Goal: Task Accomplishment & Management: Use online tool/utility

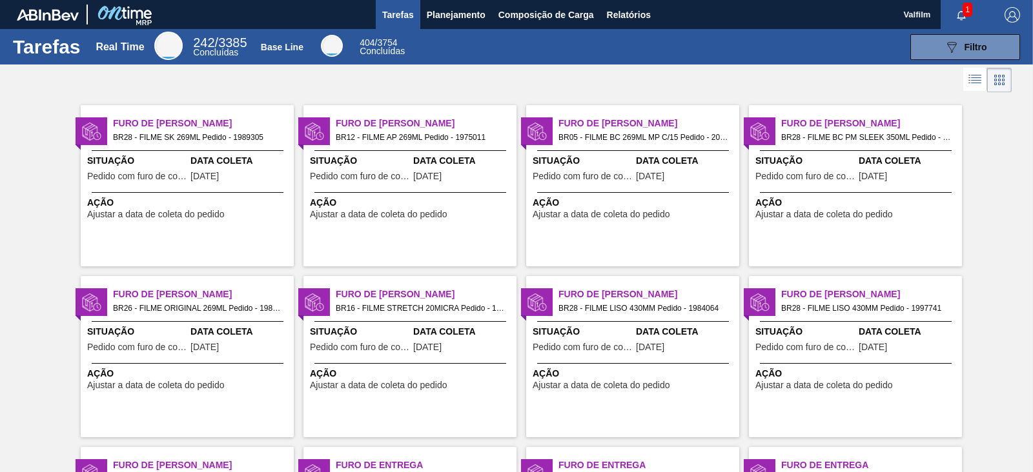
click at [434, 197] on span "Ação" at bounding box center [411, 203] width 203 height 14
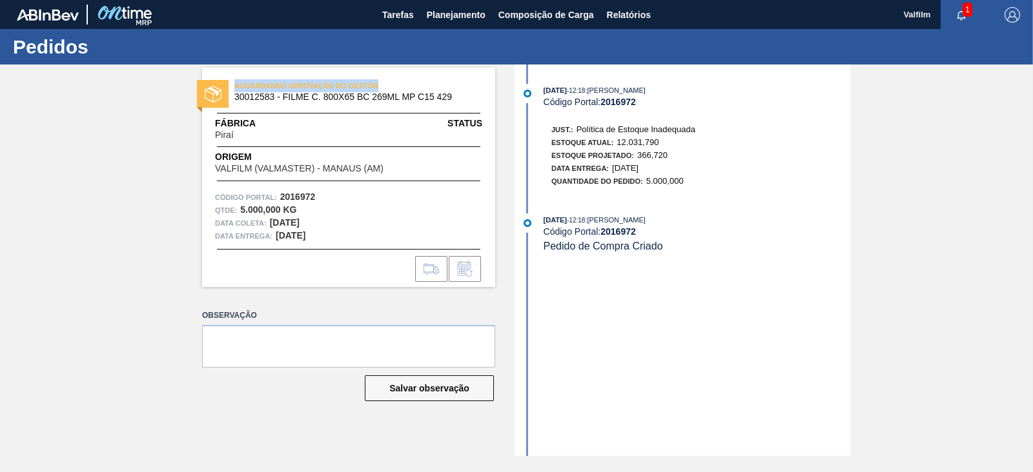
drag, startPoint x: 232, startPoint y: 81, endPoint x: 378, endPoint y: 92, distance: 146.2
click at [378, 92] on div "AGUARDANDO APROVAÇÃO DO GESTOR 30012583 - FILME C. 800X65 BC 269ML MP C15 429" at bounding box center [348, 91] width 293 height 29
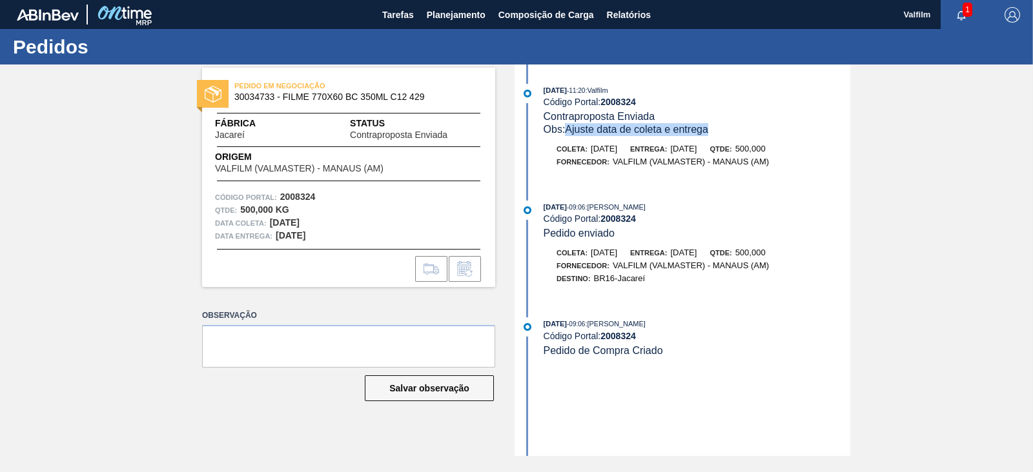
drag, startPoint x: 569, startPoint y: 128, endPoint x: 716, endPoint y: 132, distance: 147.2
click at [716, 132] on div "Obs: Ajuste data de coleta e entrega" at bounding box center [696, 129] width 307 height 13
click at [629, 95] on div "29/08/2025 - 11:20 : Valfilm" at bounding box center [696, 90] width 307 height 13
click at [627, 98] on strong "2008324" at bounding box center [617, 102] width 35 height 10
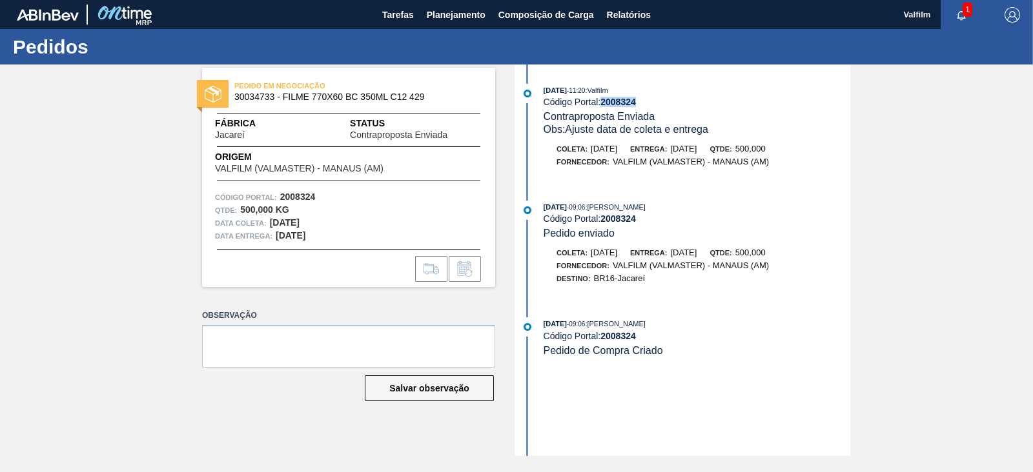
click at [627, 98] on strong "2008324" at bounding box center [617, 102] width 35 height 10
copy strong "2008324"
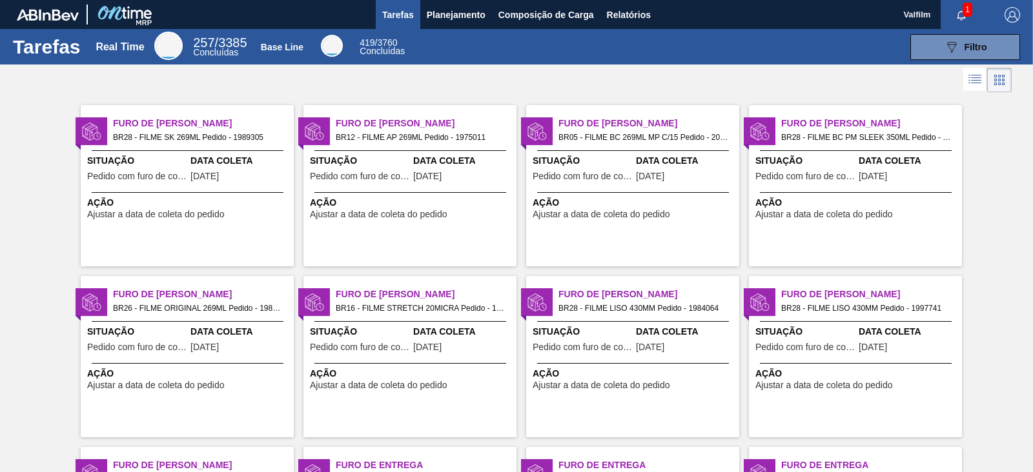
click at [454, 233] on div "Furo de Coleta BR12 - FILME AP 269ML Pedido - 1975011 Situação Pedido com furo …" at bounding box center [409, 185] width 213 height 161
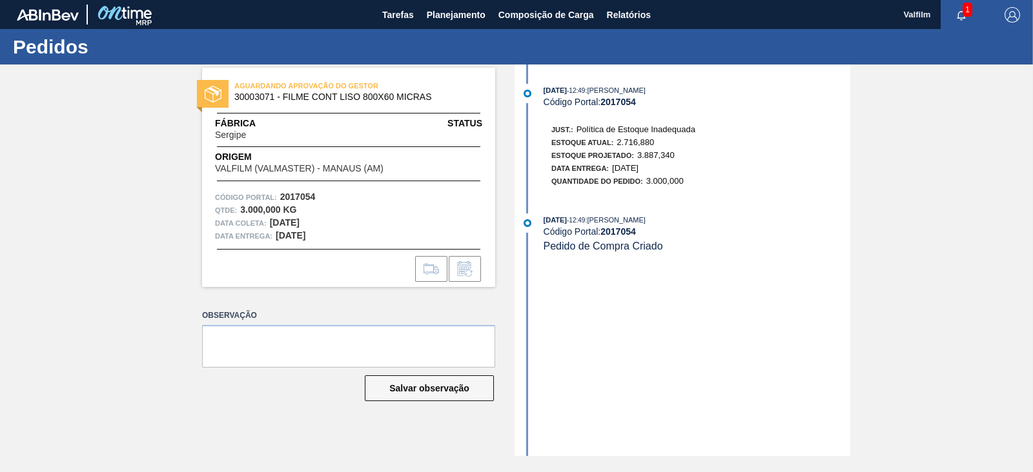
click at [621, 106] on strong "2017054" at bounding box center [617, 102] width 35 height 10
click at [621, 105] on strong "2017054" at bounding box center [617, 102] width 35 height 10
copy strong "2017054"
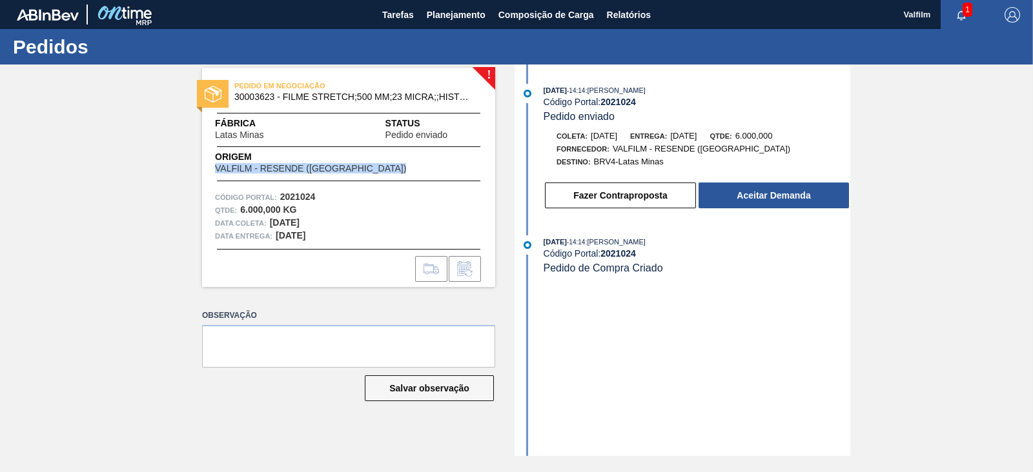
drag, startPoint x: 217, startPoint y: 169, endPoint x: 76, endPoint y: 21, distance: 205.0
click at [332, 170] on div "Origem VALFILM - RESENDE ([GEOGRAPHIC_DATA])" at bounding box center [329, 161] width 228 height 23
click at [698, 269] on div "[DATE] 14:14 : [PERSON_NAME] Código Portal: 2021024 Pedido de Compra Criado" at bounding box center [696, 255] width 307 height 39
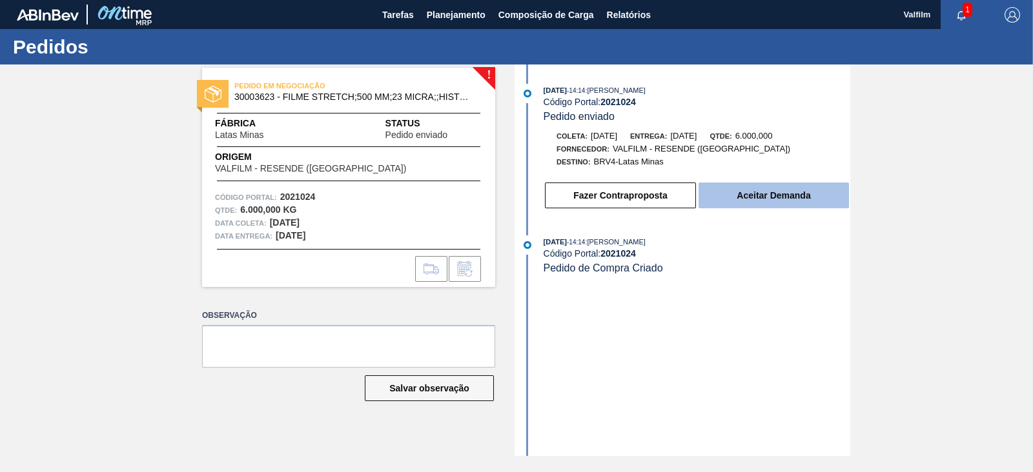
click at [799, 192] on button "Aceitar Demanda" at bounding box center [773, 196] width 150 height 26
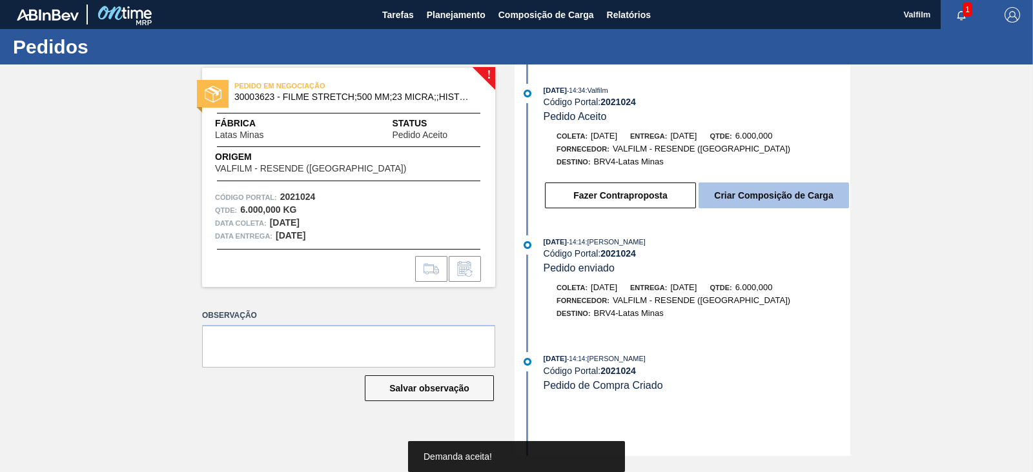
click at [776, 199] on button "Criar Composição de Carga" at bounding box center [773, 196] width 150 height 26
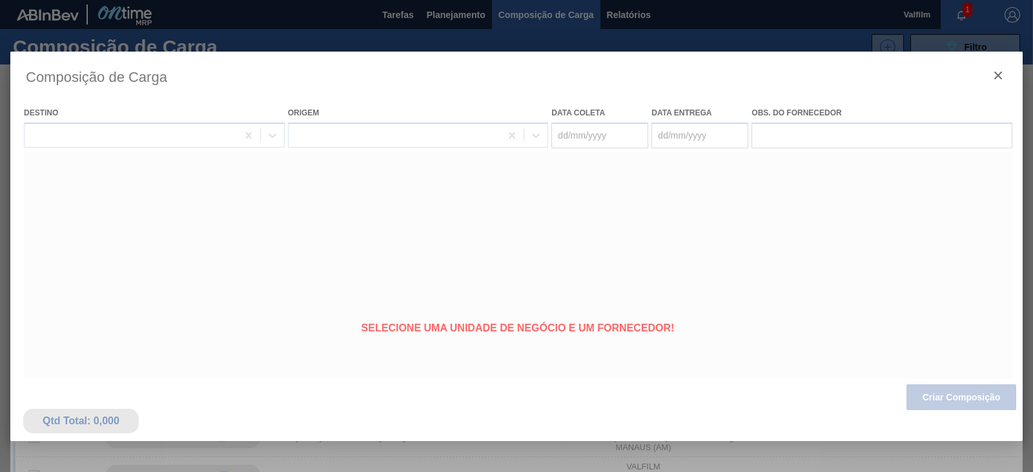
type coleta "[DATE]"
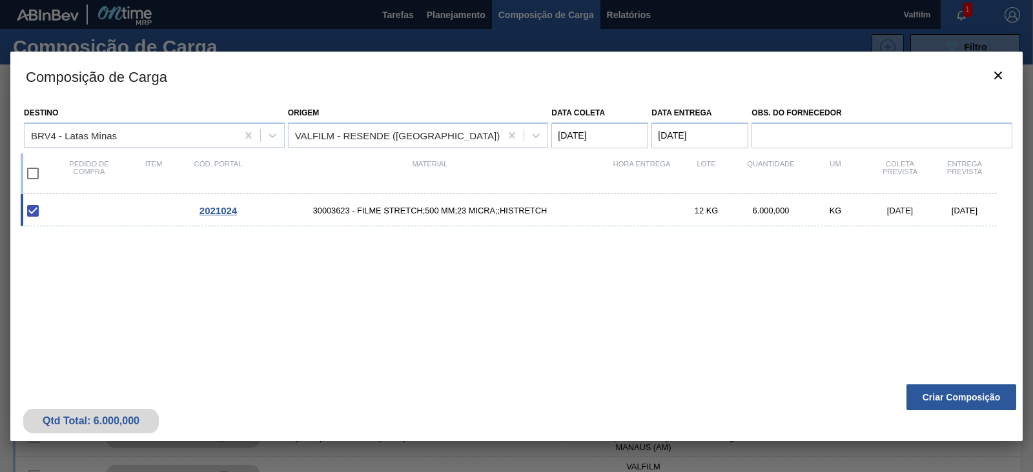
click at [670, 137] on entrega "[DATE]" at bounding box center [699, 136] width 97 height 26
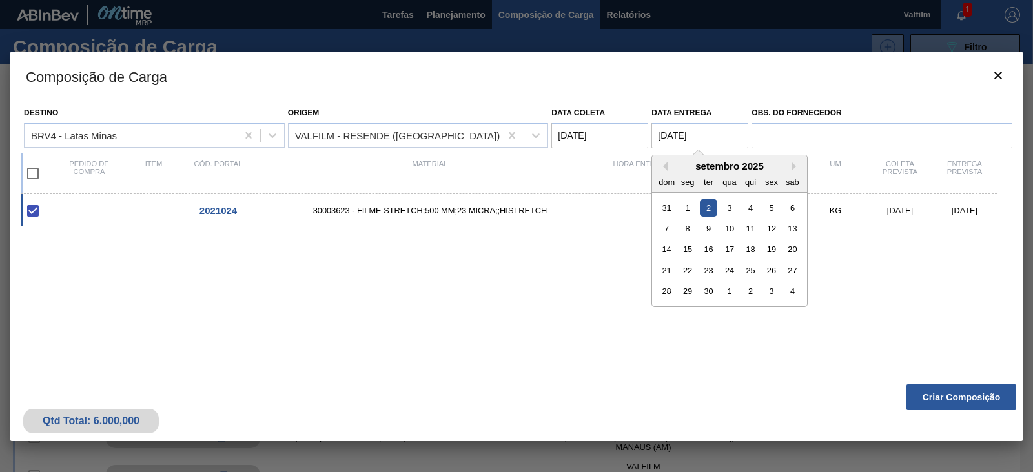
drag, startPoint x: 665, startPoint y: 134, endPoint x: 649, endPoint y: 130, distance: 17.1
click at [649, 130] on div "Destino BRV4 - [PERSON_NAME] Origem VALFILM - RESENDE ([GEOGRAPHIC_DATA]) Data …" at bounding box center [516, 125] width 991 height 48
type entrega "[DATE]"
click at [747, 208] on div "4" at bounding box center [750, 207] width 17 height 17
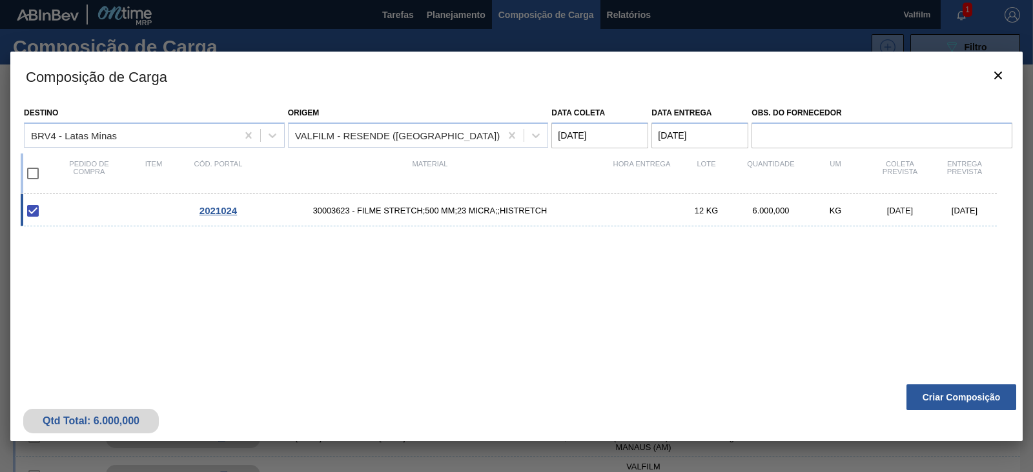
click at [561, 135] on coleta "[DATE]" at bounding box center [599, 136] width 97 height 26
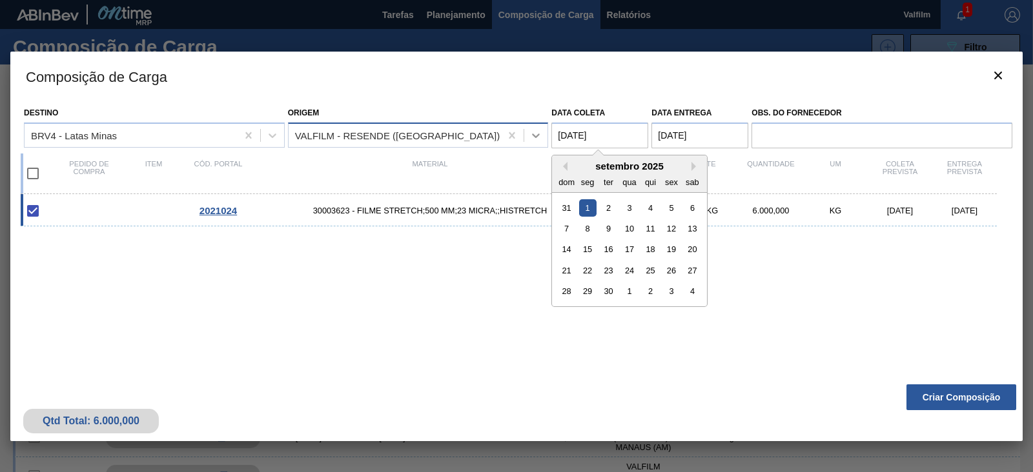
drag, startPoint x: 565, startPoint y: 134, endPoint x: 528, endPoint y: 127, distance: 37.5
click at [537, 130] on div "Destino BRV4 - [PERSON_NAME] Origem VALFILM - RESENDE ([GEOGRAPHIC_DATA]) Data …" at bounding box center [516, 125] width 991 height 48
type coleta "[DATE]"
click at [648, 204] on div "4" at bounding box center [649, 207] width 17 height 17
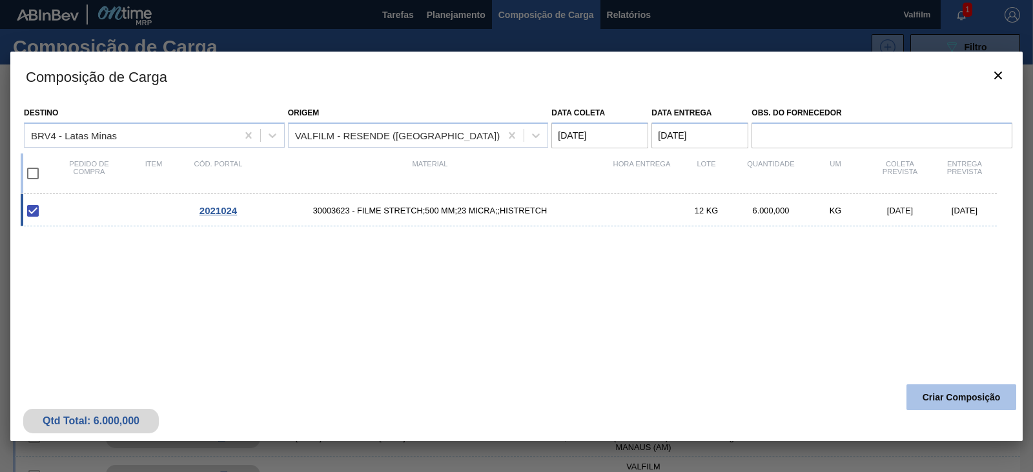
click at [925, 399] on button "Criar Composição" at bounding box center [961, 398] width 110 height 26
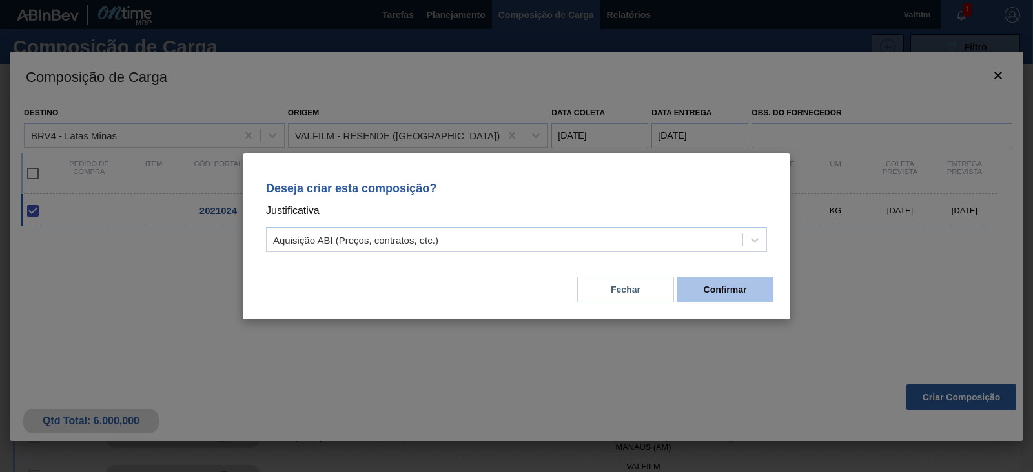
click at [736, 288] on button "Confirmar" at bounding box center [724, 290] width 97 height 26
